Goal: Check status: Check status

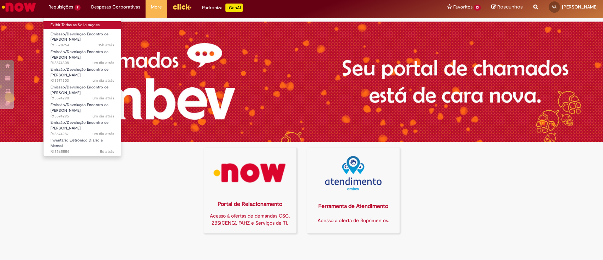
click at [63, 24] on link "Exibir Todas as Solicitações" at bounding box center [82, 25] width 78 height 8
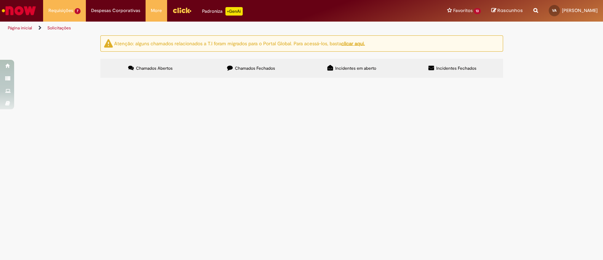
click at [0, 0] on span "Cobrança Anomalias Empurrada/[GEOGRAPHIC_DATA] 01-08 até 31-08 - [GEOGRAPHIC_DA…" at bounding box center [0, 0] width 0 height 0
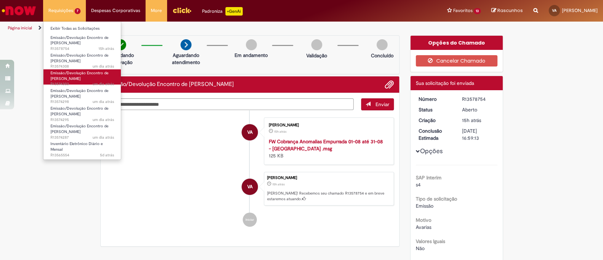
click at [65, 72] on span "Emissão/Devolução Encontro de [PERSON_NAME]" at bounding box center [79, 75] width 58 height 11
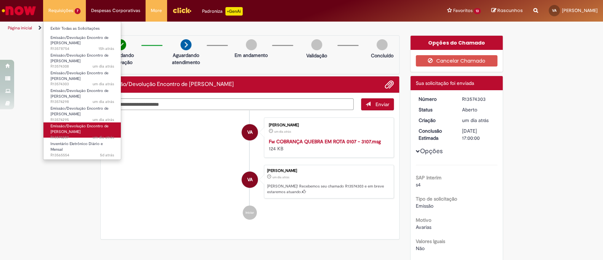
click at [67, 126] on span "Emissão/Devolução Encontro de [PERSON_NAME]" at bounding box center [79, 128] width 58 height 11
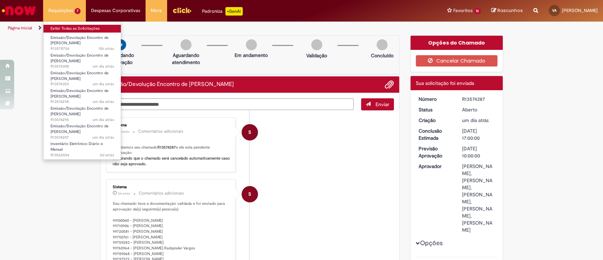
click at [66, 27] on link "Exibir Todas as Solicitações" at bounding box center [82, 29] width 78 height 8
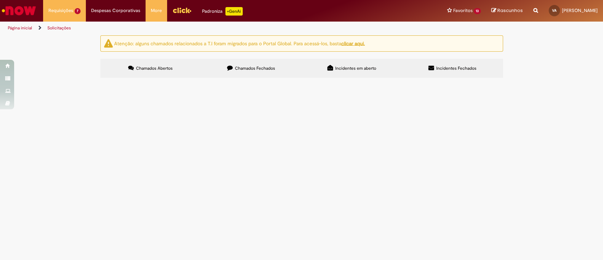
click at [0, 0] on span "Cobrança Anomalias Empurrada/[GEOGRAPHIC_DATA] 01-08 até 31-08 - [GEOGRAPHIC_DA…" at bounding box center [0, 0] width 0 height 0
click at [0, 0] on span "REFUGO/EMPURRADA - Cobrança Ago/2025 - CONLOG" at bounding box center [0, 0] width 0 height 0
click at [0, 0] on span "COBRANÇA QUEBRA EM [GEOGRAPHIC_DATA]: 01/07 - 31/07" at bounding box center [0, 0] width 0 height 0
click at [0, 0] on span "REFUGO - Cobrança Jul/2025 - LOG20" at bounding box center [0, 0] width 0 height 0
click at [0, 0] on span "Cobrança Jul/2025 - CONLOG" at bounding box center [0, 0] width 0 height 0
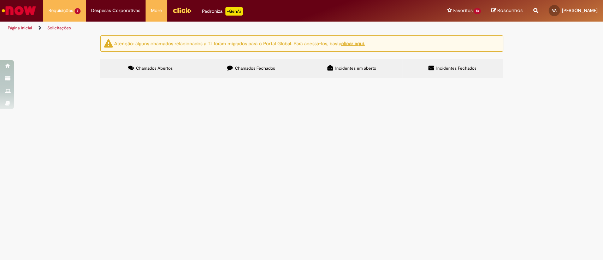
click at [0, 0] on span "Cobrança Anomalias Empurrada 01-08 até 31-08 - CONLOG" at bounding box center [0, 0] width 0 height 0
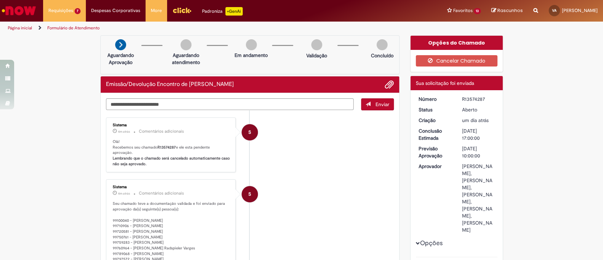
drag, startPoint x: 481, startPoint y: 97, endPoint x: 458, endPoint y: 98, distance: 23.7
click at [458, 98] on dd "R13574287" at bounding box center [478, 98] width 43 height 7
copy div "R13574287"
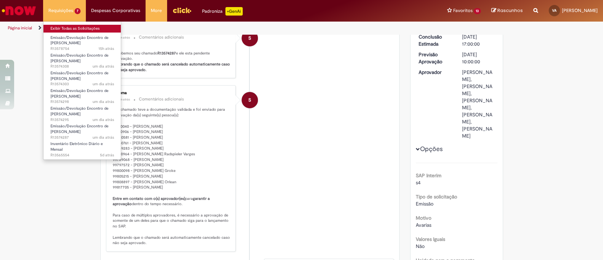
click at [63, 28] on link "Exibir Todas as Solicitações" at bounding box center [82, 29] width 78 height 8
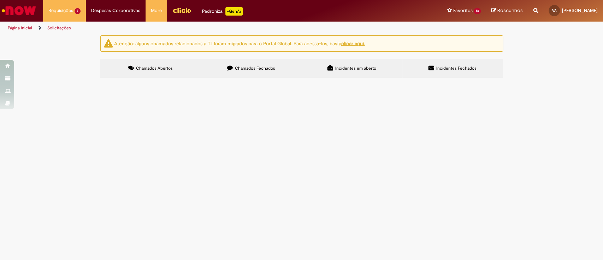
click at [0, 0] on span "REFUGO - Cobrança Jul/2025 - LOG20" at bounding box center [0, 0] width 0 height 0
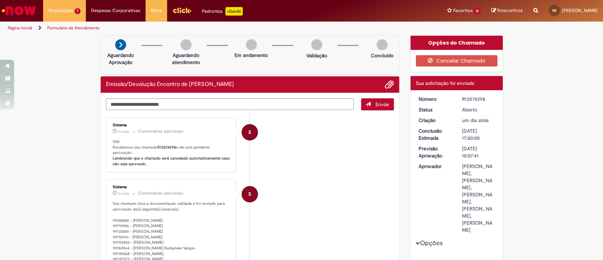
scroll to position [47, 0]
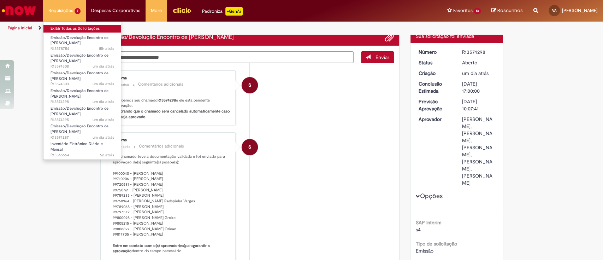
click at [64, 29] on link "Exibir Todas as Solicitações" at bounding box center [82, 29] width 78 height 8
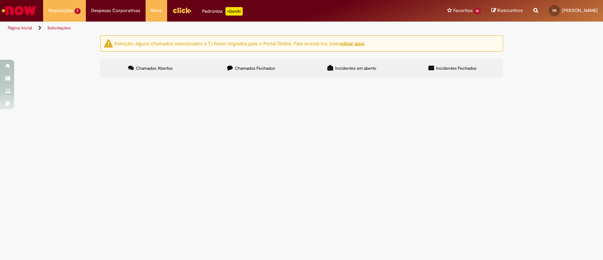
click at [0, 0] on span "Emissão/Devolução Encontro de [PERSON_NAME]" at bounding box center [0, 0] width 0 height 0
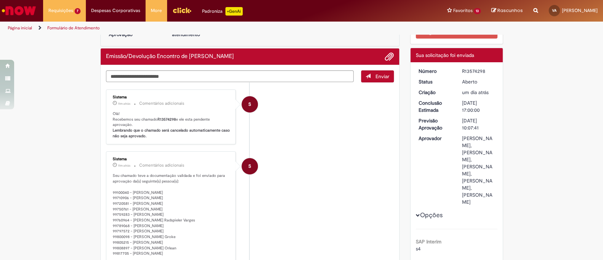
scroll to position [47, 0]
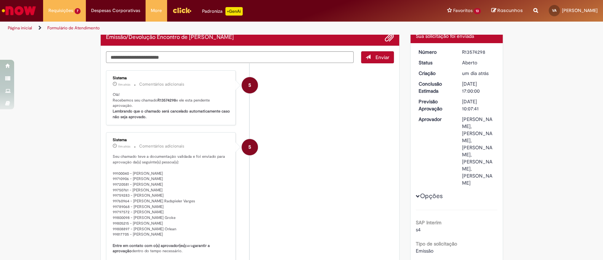
drag, startPoint x: 479, startPoint y: 52, endPoint x: 458, endPoint y: 51, distance: 20.5
click at [462, 51] on div "R13574298" at bounding box center [478, 51] width 33 height 7
copy div "R13574298"
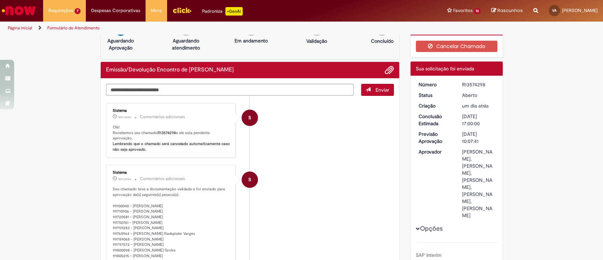
scroll to position [0, 0]
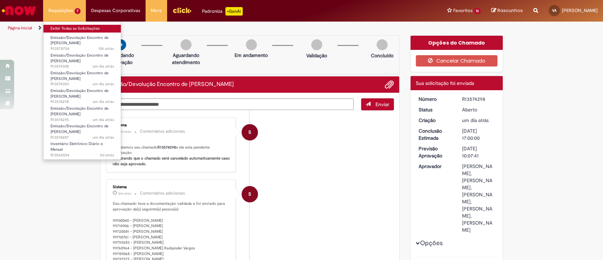
click at [63, 27] on link "Exibir Todas as Solicitações" at bounding box center [82, 29] width 78 height 8
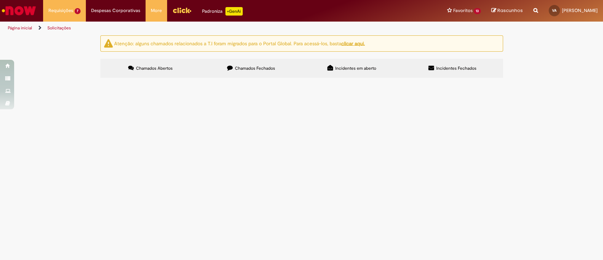
click at [0, 0] on span "Item com erro de integração entre wms e IE." at bounding box center [0, 0] width 0 height 0
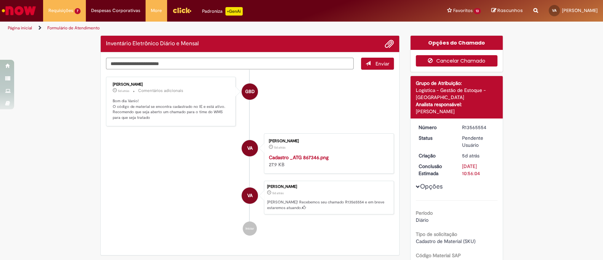
click at [469, 60] on button "Cancelar Chamado" at bounding box center [457, 60] width 82 height 11
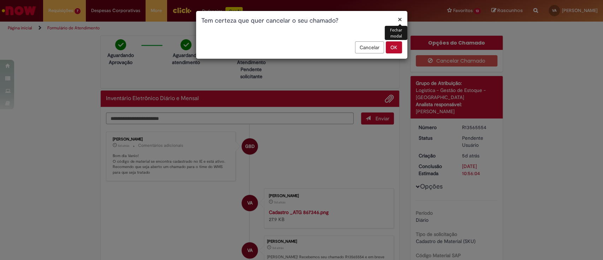
click at [394, 48] on button "OK" at bounding box center [394, 47] width 16 height 12
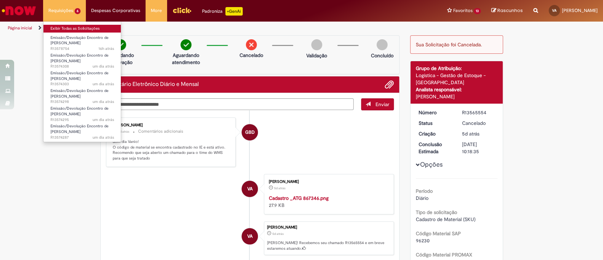
click at [60, 27] on link "Exibir Todas as Solicitações" at bounding box center [82, 29] width 78 height 8
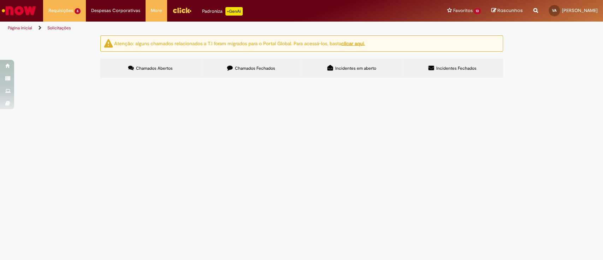
click at [536, 80] on div "Atenção: alguns chamados relacionados a T.I foram migrados para o Portal Global…" at bounding box center [301, 57] width 603 height 44
click at [0, 0] on span "REFUGO - Cobrança Jul/2025 - LOG20" at bounding box center [0, 0] width 0 height 0
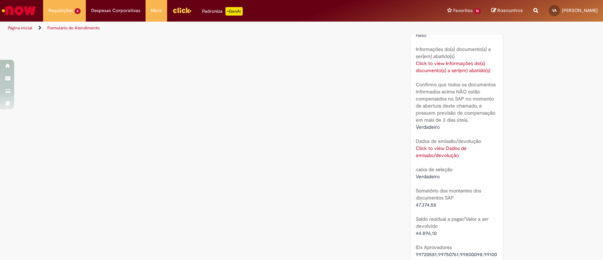
scroll to position [558, 0]
click at [442, 153] on link "Click to view Dados de emissão/devolução" at bounding box center [441, 151] width 51 height 13
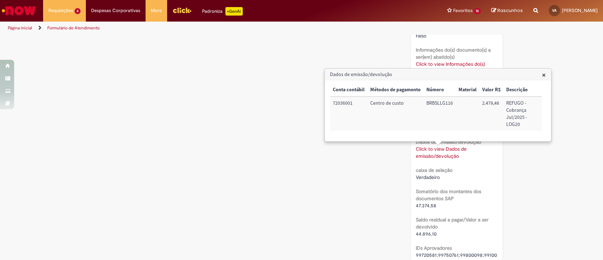
click at [546, 75] on h3 "Dados de emissão/devolução" at bounding box center [438, 74] width 226 height 11
click at [542, 76] on span "×" at bounding box center [544, 75] width 4 height 10
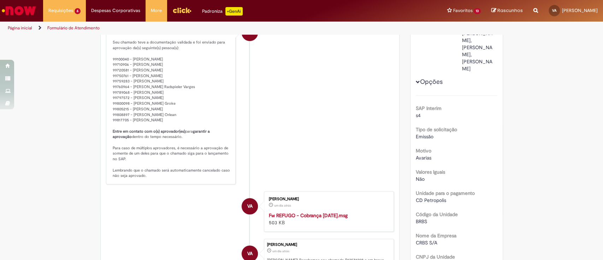
scroll to position [40, 0]
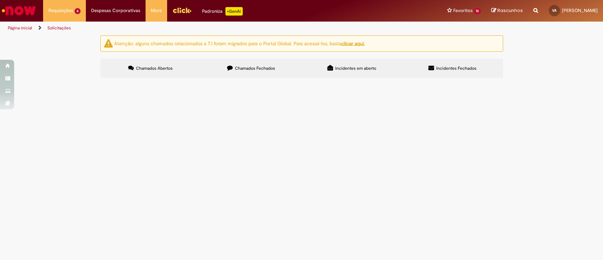
click at [0, 0] on span "Cobrança Anomalias Empurrada 01-08 até 31-08 - CONLOG" at bounding box center [0, 0] width 0 height 0
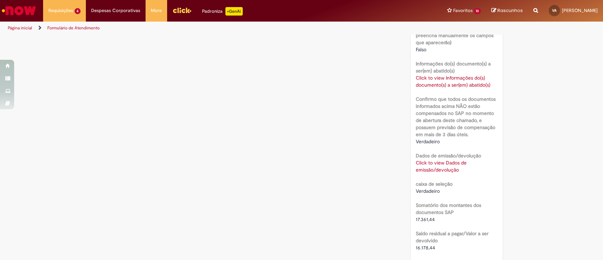
scroll to position [605, 0]
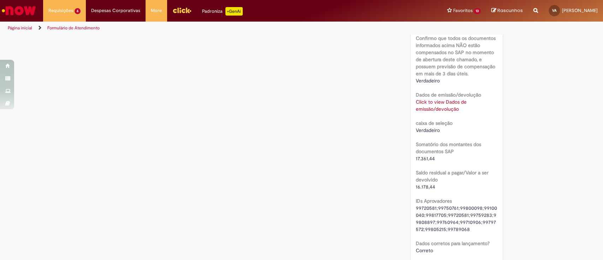
click at [432, 104] on div "Click to view Dados de emissão/devolução Click to view Dados de emissão/devoluç…" at bounding box center [457, 105] width 82 height 14
click at [447, 107] on link "Click to view Dados de emissão/devolução" at bounding box center [441, 105] width 51 height 13
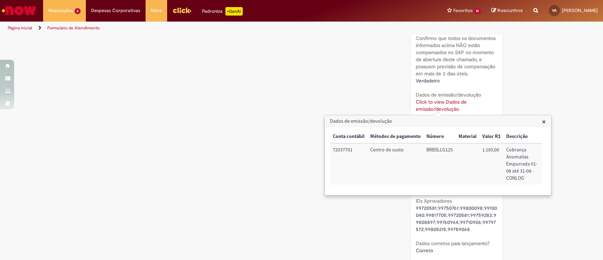
click at [545, 121] on span "×" at bounding box center [544, 122] width 4 height 10
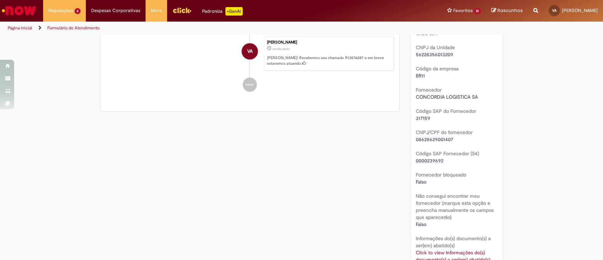
scroll to position [135, 0]
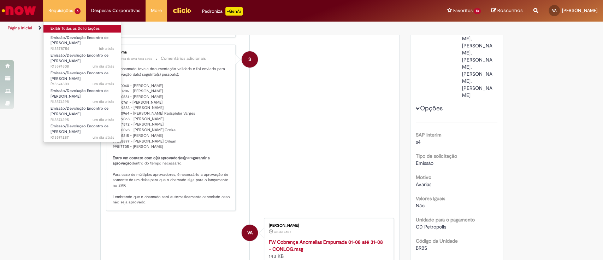
click at [63, 26] on link "Exibir Todas as Solicitações" at bounding box center [82, 29] width 78 height 8
